Goal: Register for event/course

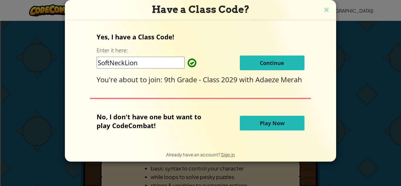
drag, startPoint x: 276, startPoint y: 65, endPoint x: 234, endPoint y: 58, distance: 43.2
click at [234, 58] on div "SoftNeckLion Continue" at bounding box center [200, 62] width 207 height 15
click at [249, 60] on button "Continue" at bounding box center [272, 62] width 65 height 15
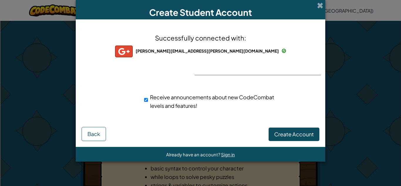
click at [199, 72] on div at bounding box center [201, 75] width 12 height 12
click at [283, 132] on span "Create Account" at bounding box center [294, 134] width 40 height 7
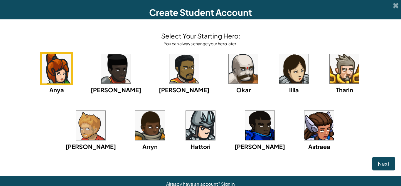
click at [330, 66] on img at bounding box center [344, 68] width 29 height 29
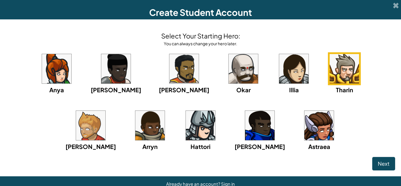
click at [330, 77] on img at bounding box center [344, 68] width 29 height 29
click at [330, 55] on img at bounding box center [344, 68] width 29 height 29
click at [375, 164] on button "Next" at bounding box center [383, 163] width 23 height 13
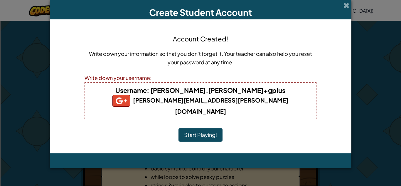
click at [202, 128] on button "Start Playing!" at bounding box center [200, 134] width 44 height 13
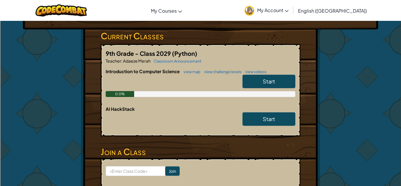
scroll to position [90, 0]
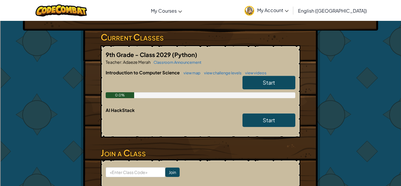
click at [250, 84] on link "Start" at bounding box center [268, 82] width 53 height 13
